Goal: Navigation & Orientation: Find specific page/section

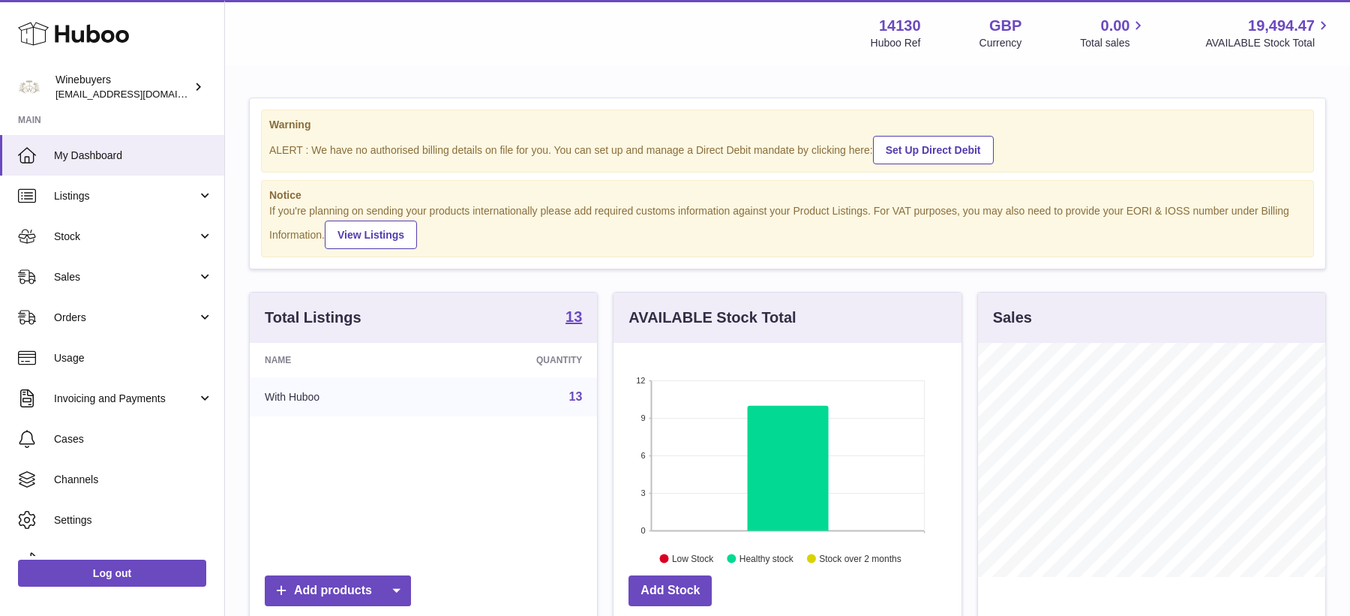
scroll to position [233, 347]
click at [77, 289] on link "Sales" at bounding box center [112, 276] width 224 height 40
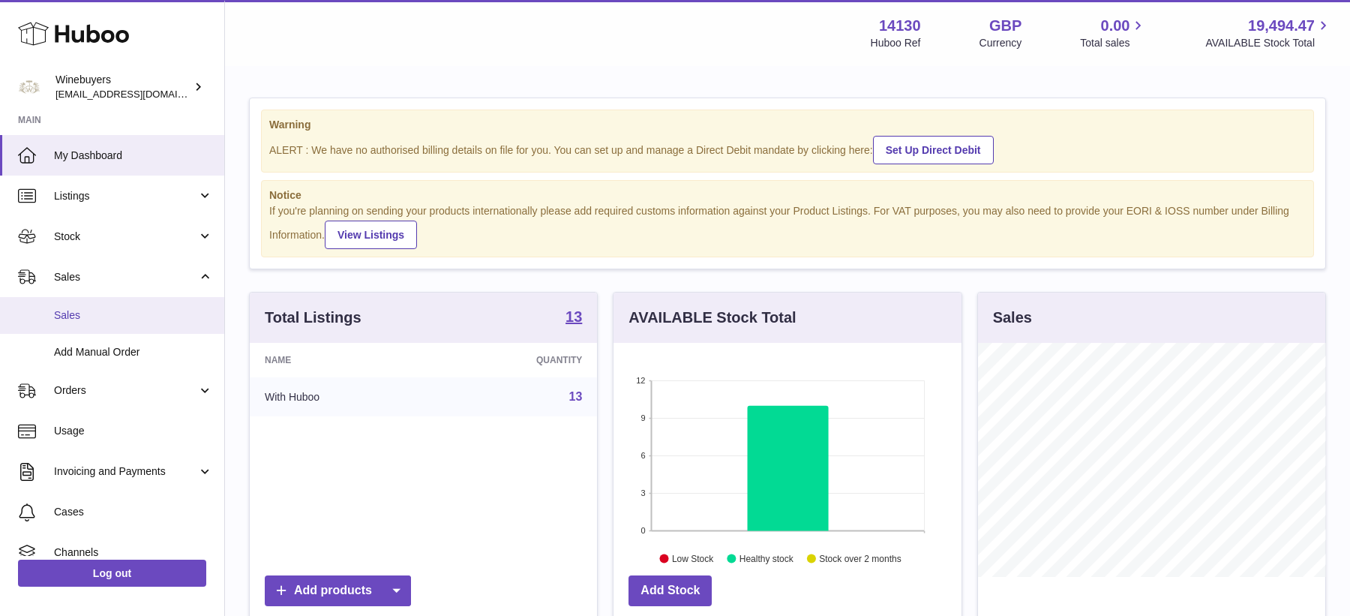
click at [85, 319] on span "Sales" at bounding box center [133, 315] width 159 height 14
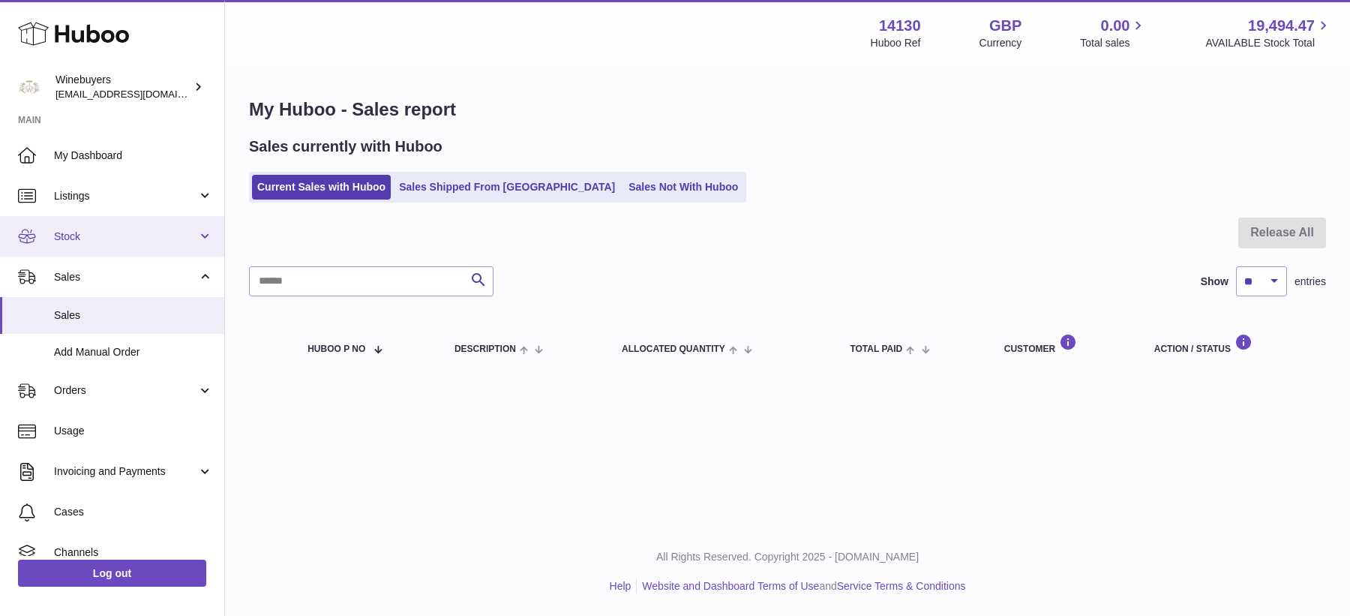
click at [103, 235] on span "Stock" at bounding box center [125, 236] width 143 height 14
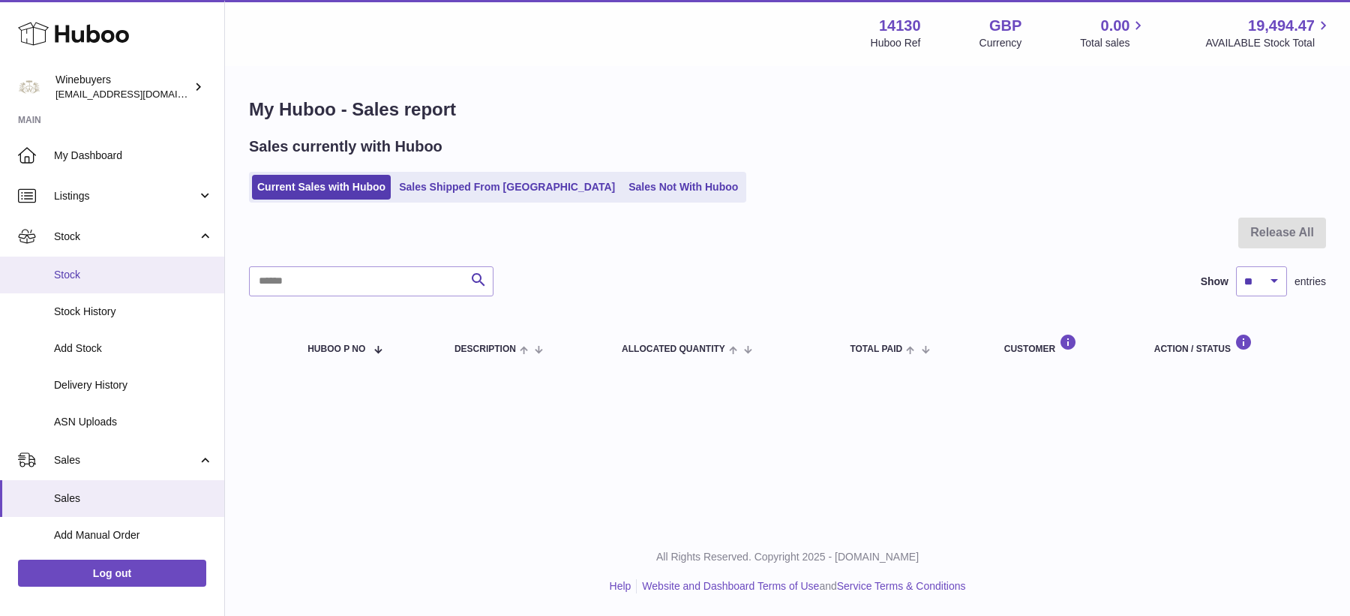
click at [100, 279] on span "Stock" at bounding box center [133, 275] width 159 height 14
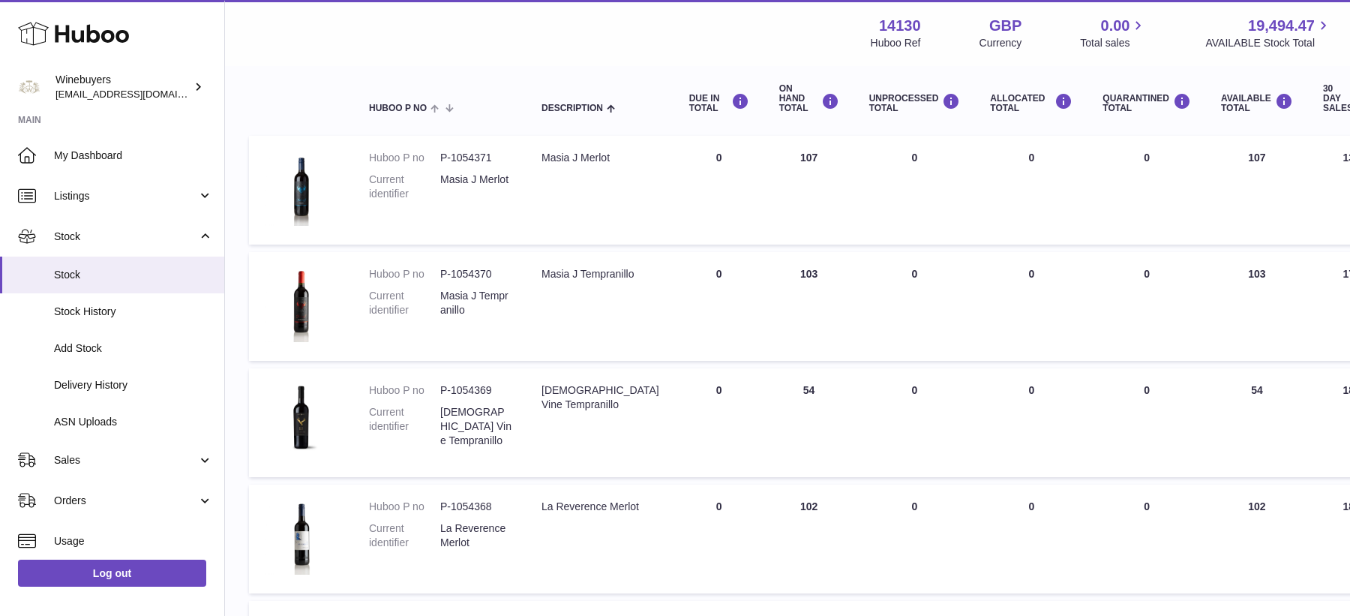
scroll to position [165, 0]
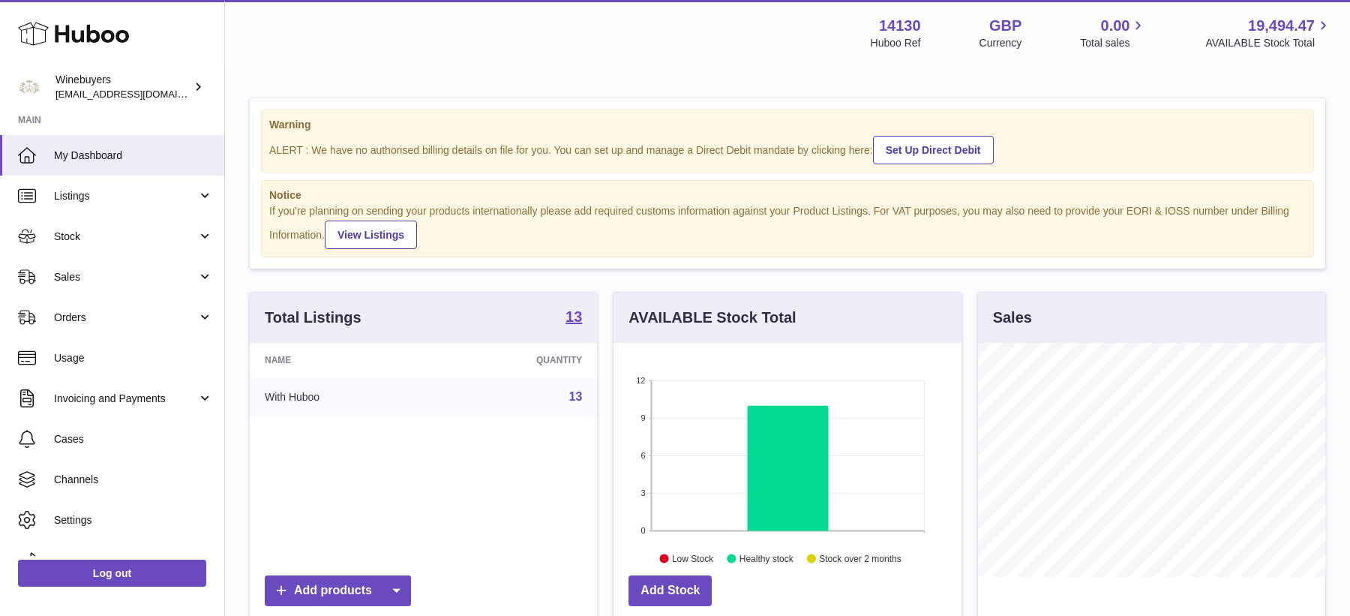
scroll to position [233, 347]
click at [87, 364] on link "Usage" at bounding box center [112, 357] width 224 height 40
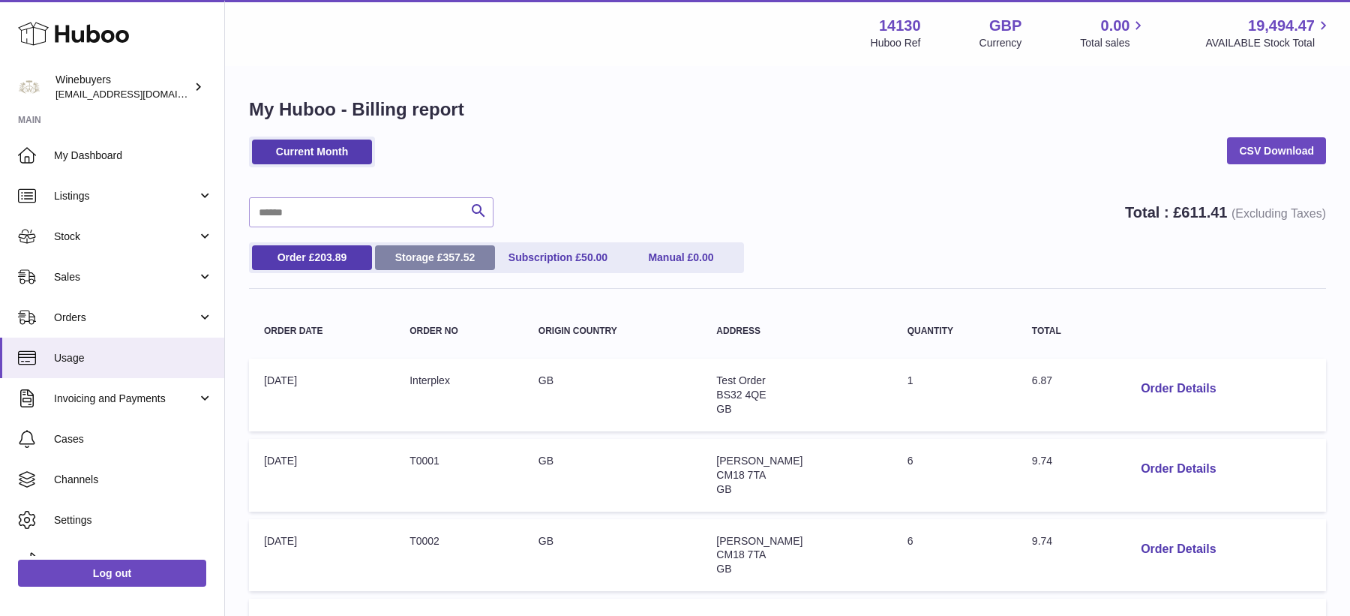
click at [404, 265] on link "Storage £ 357.52" at bounding box center [435, 257] width 120 height 25
